Goal: Transaction & Acquisition: Purchase product/service

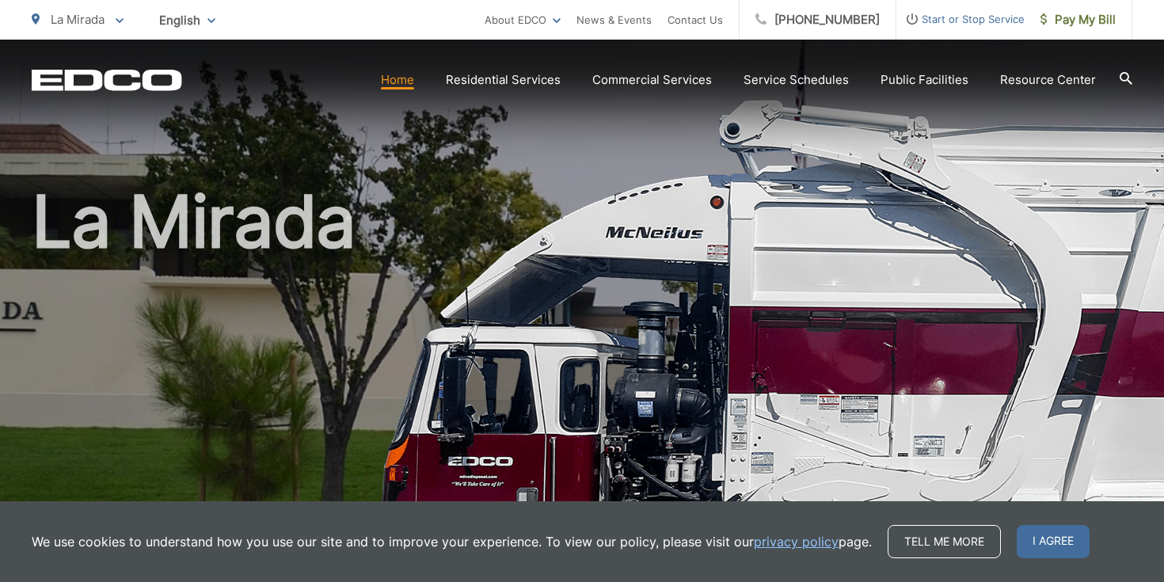
scroll to position [28, 0]
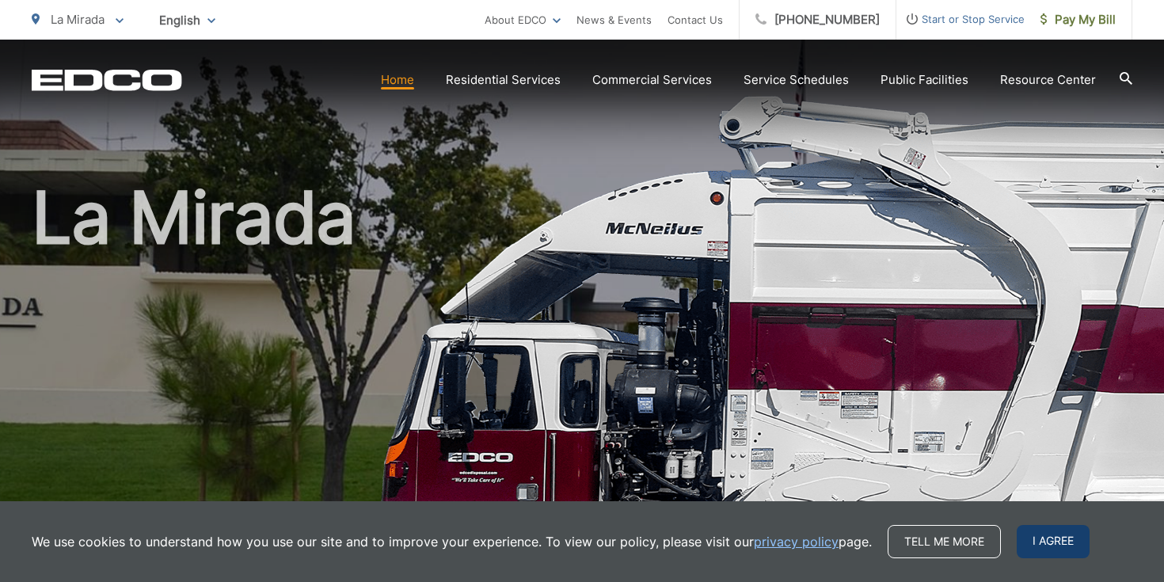
click at [1068, 541] on span "I agree" at bounding box center [1053, 541] width 73 height 33
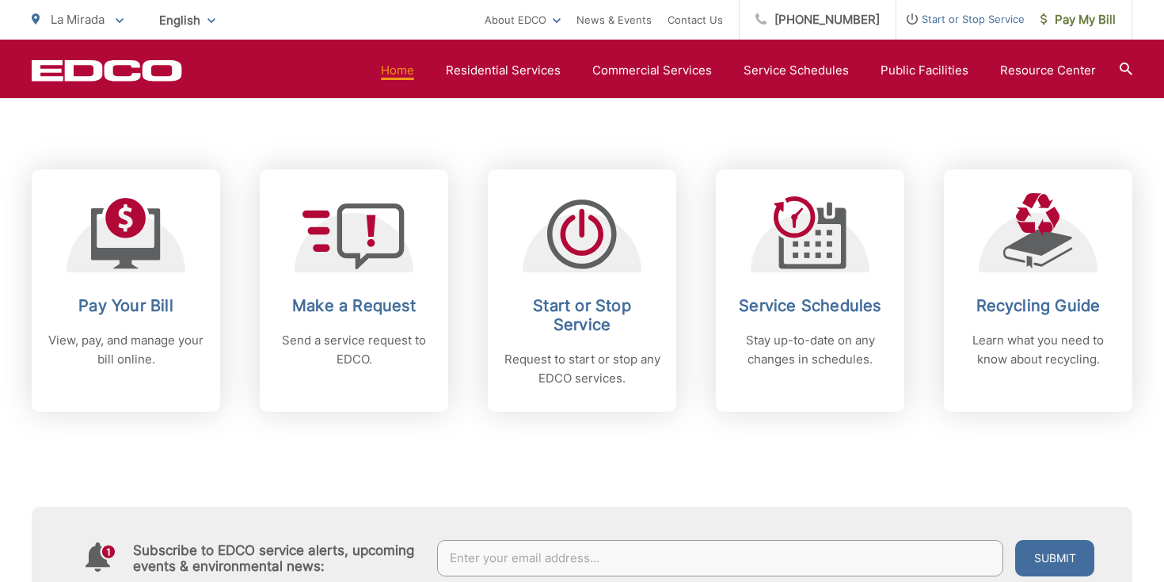
scroll to position [620, 0]
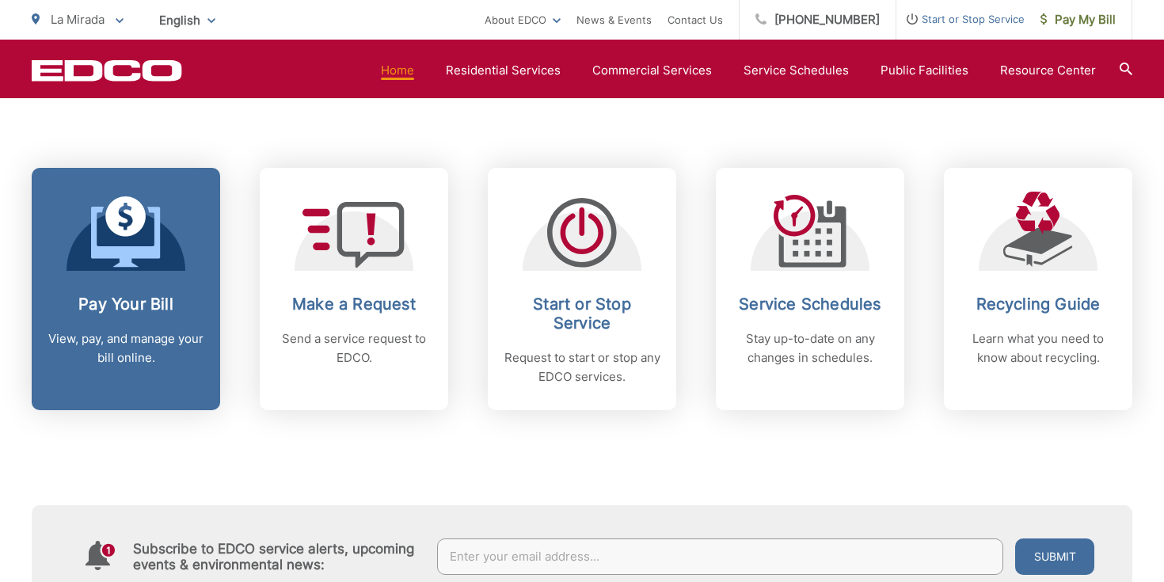
click at [158, 322] on div "Pay Your Bill View, pay, and manage your bill online." at bounding box center [126, 331] width 157 height 73
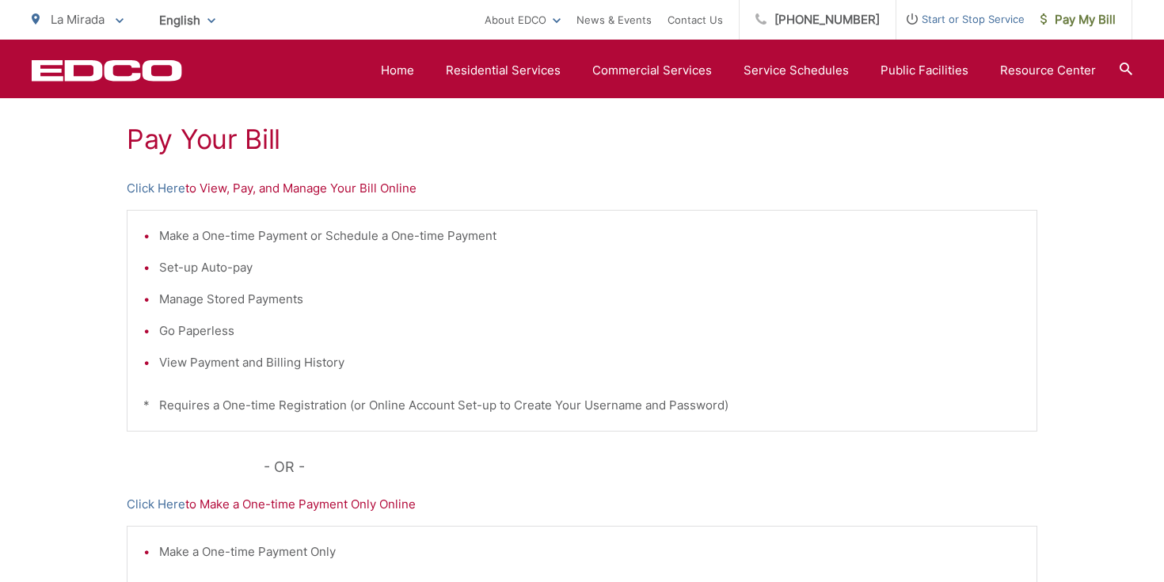
scroll to position [291, 0]
click at [341, 197] on div "Pay Your [PERSON_NAME] Here to View, Pay, and Manage Your Bill Online Make a On…" at bounding box center [582, 381] width 911 height 711
click at [341, 185] on p "Click Here to View, Pay, and Manage Your Bill Online" at bounding box center [582, 186] width 911 height 19
click at [148, 188] on link "Click Here" at bounding box center [156, 186] width 59 height 19
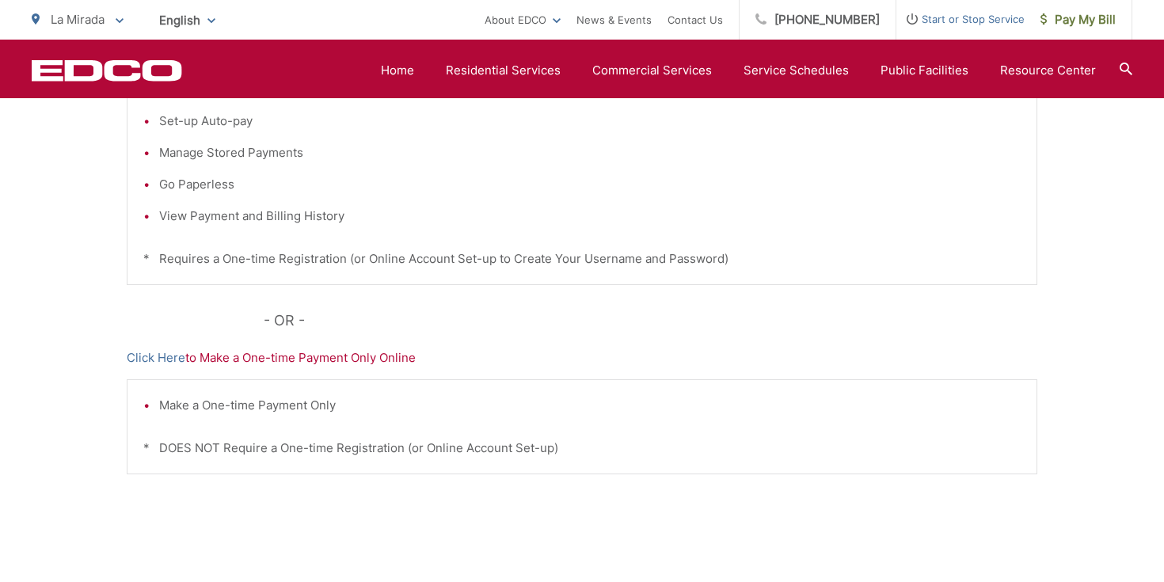
scroll to position [438, 0]
click at [169, 358] on link "Click Here" at bounding box center [156, 354] width 59 height 19
